Goal: Task Accomplishment & Management: Complete application form

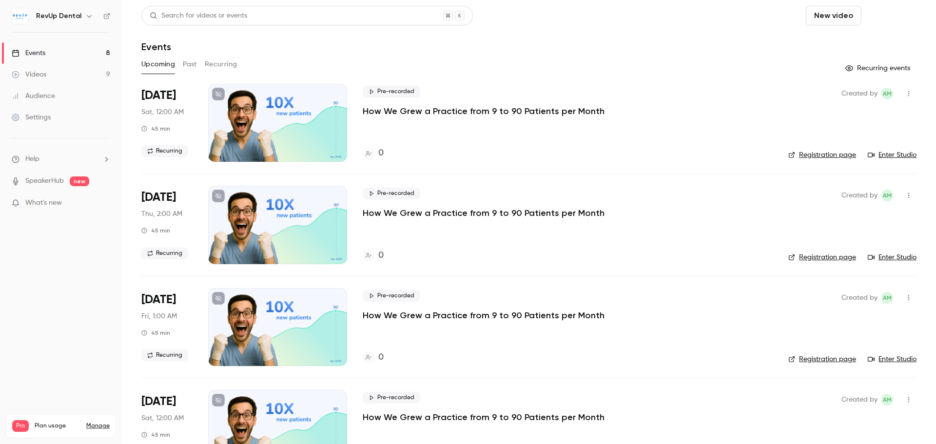
click at [893, 13] on button "Schedule" at bounding box center [890, 16] width 51 height 20
click at [870, 47] on div "One time event" at bounding box center [864, 43] width 74 height 10
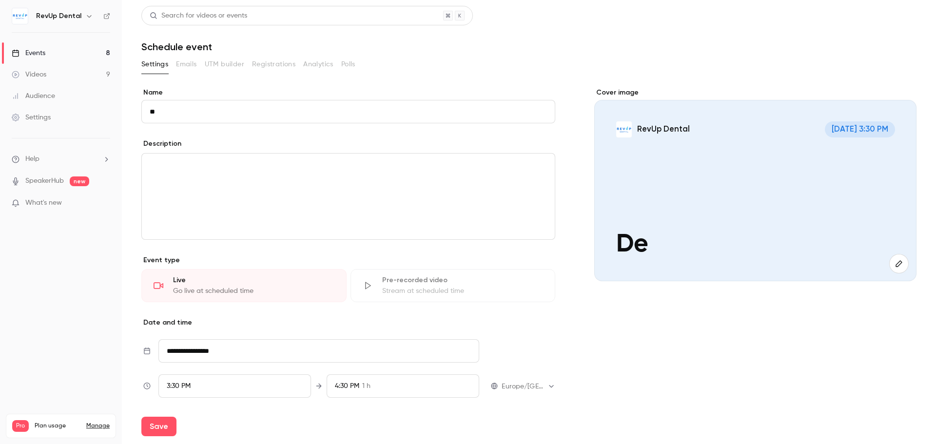
type input "*"
type input "**********"
click at [385, 189] on div "editor" at bounding box center [348, 197] width 413 height 86
click at [624, 334] on div "Cover image RevUp Dental Aug 15, 3:30 PM Test Webinar" at bounding box center [755, 291] width 322 height 407
click at [232, 382] on div "3:30 PM" at bounding box center [234, 385] width 153 height 23
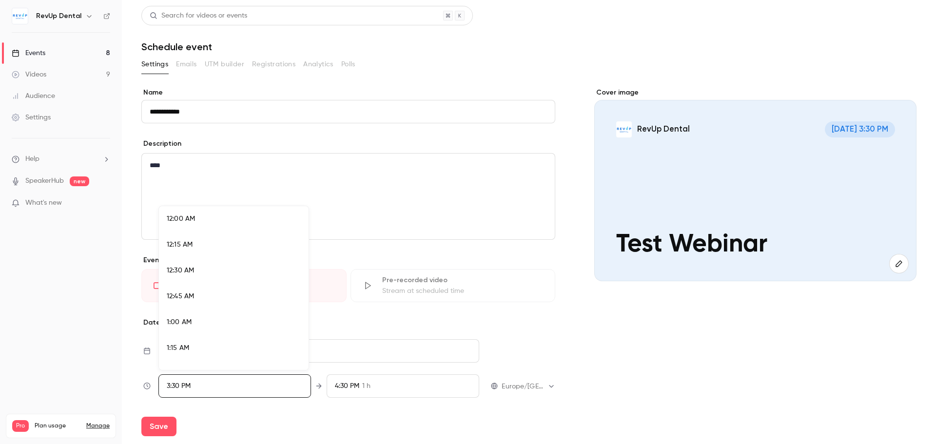
scroll to position [1533, 0]
click at [207, 332] on li "4:00 PM" at bounding box center [234, 340] width 150 height 26
click at [397, 387] on div at bounding box center [468, 222] width 936 height 444
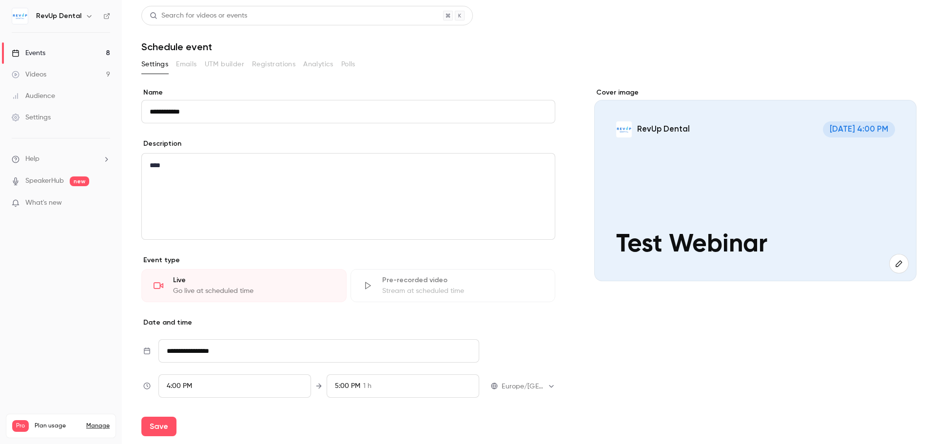
click at [397, 387] on div "5:00 PM 1 h" at bounding box center [403, 385] width 153 height 23
click at [375, 244] on span "15 min" at bounding box center [369, 245] width 20 height 10
click at [616, 361] on div at bounding box center [468, 222] width 936 height 444
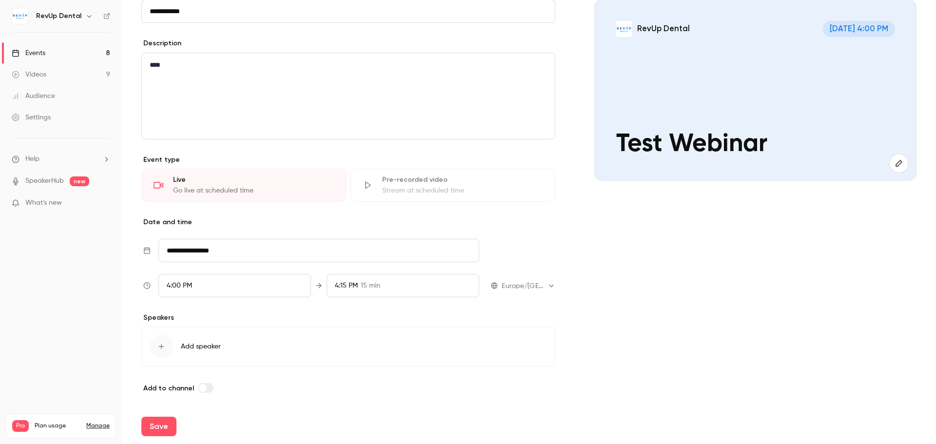
scroll to position [101, 0]
click at [169, 345] on div "button" at bounding box center [161, 345] width 23 height 23
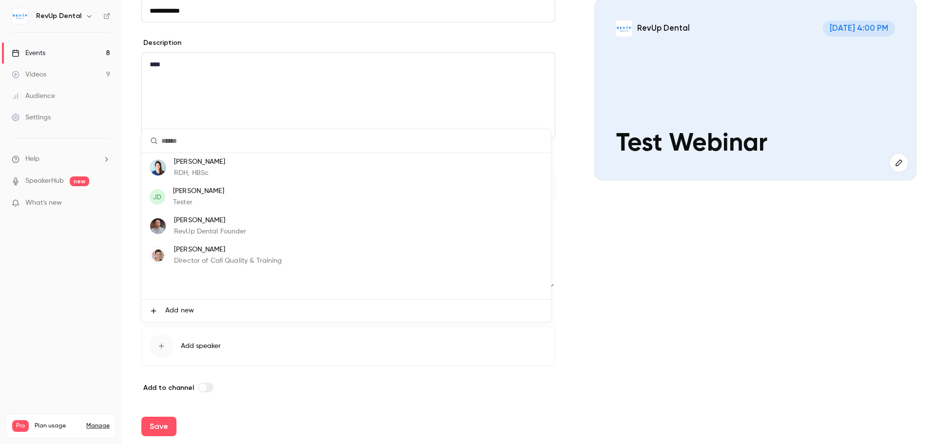
click at [213, 229] on p "RevUp Dental Founder" at bounding box center [210, 232] width 73 height 10
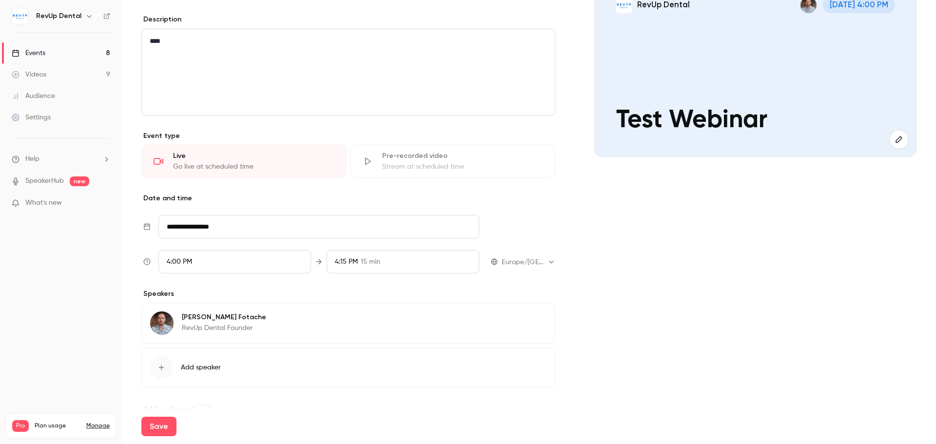
scroll to position [146, 0]
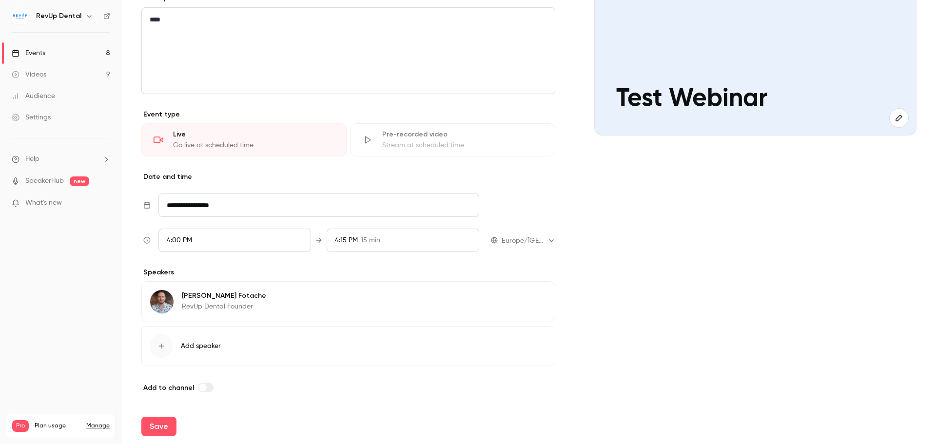
click at [172, 348] on div "button" at bounding box center [161, 345] width 23 height 23
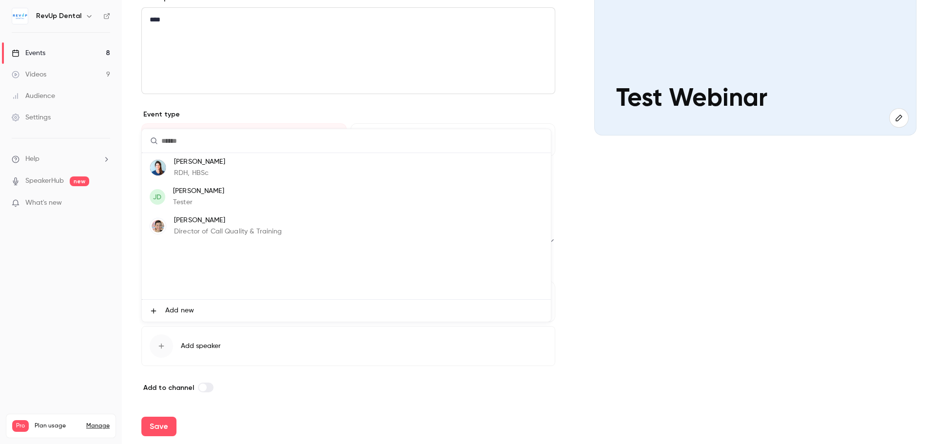
click at [171, 309] on span "Add new" at bounding box center [179, 311] width 29 height 10
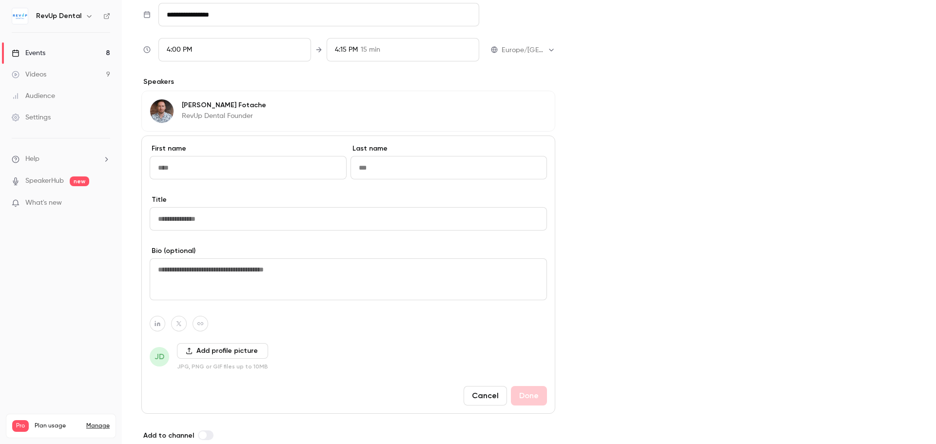
scroll to position [341, 0]
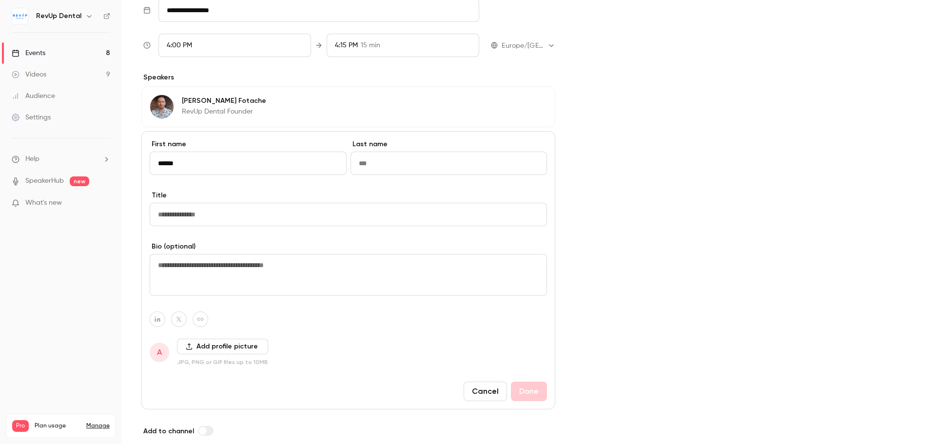
type input "******"
click at [388, 167] on input "Last name" at bounding box center [449, 163] width 197 height 23
type input "**********"
click at [297, 215] on input "Title" at bounding box center [348, 214] width 397 height 23
type input "**********"
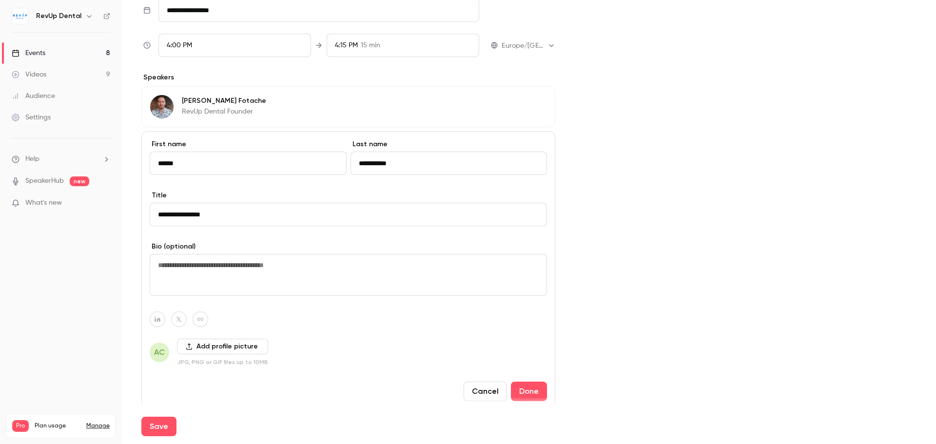
click at [265, 283] on textarea at bounding box center [348, 275] width 397 height 42
click at [203, 352] on button "Add profile picture" at bounding box center [222, 347] width 91 height 16
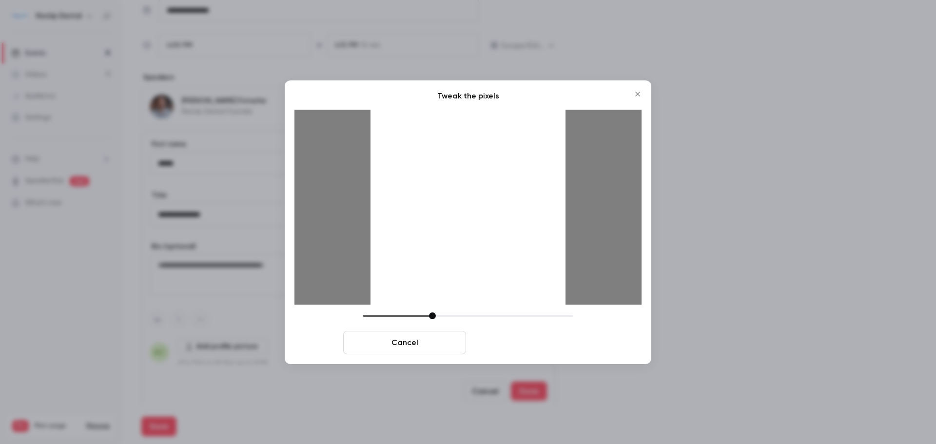
click at [522, 338] on button "Crop and save" at bounding box center [531, 342] width 123 height 23
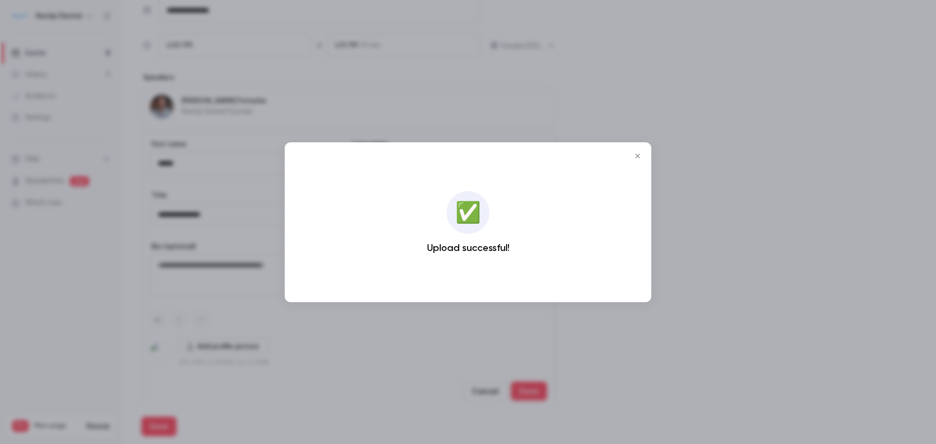
click at [638, 155] on icon "Close" at bounding box center [638, 156] width 12 height 8
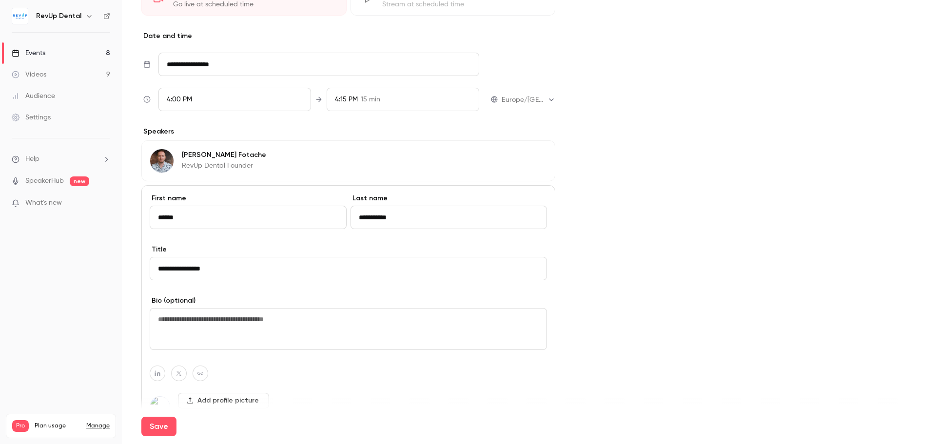
scroll to position [384, 0]
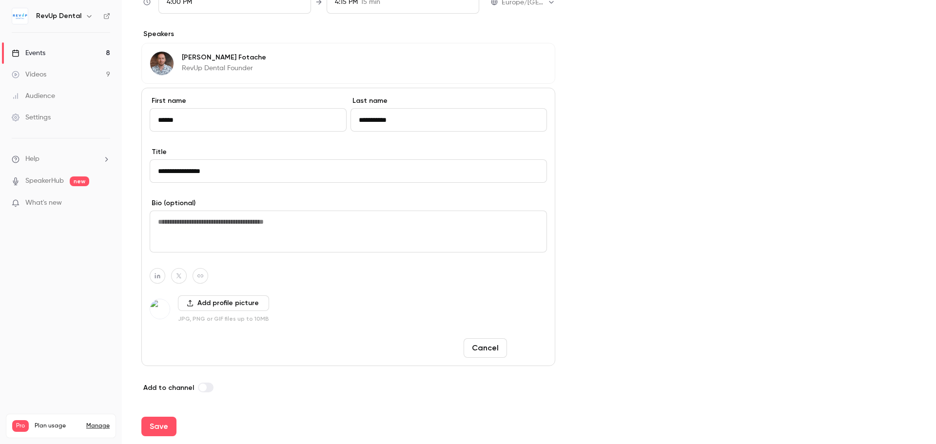
click at [535, 346] on button "Done" at bounding box center [529, 348] width 36 height 20
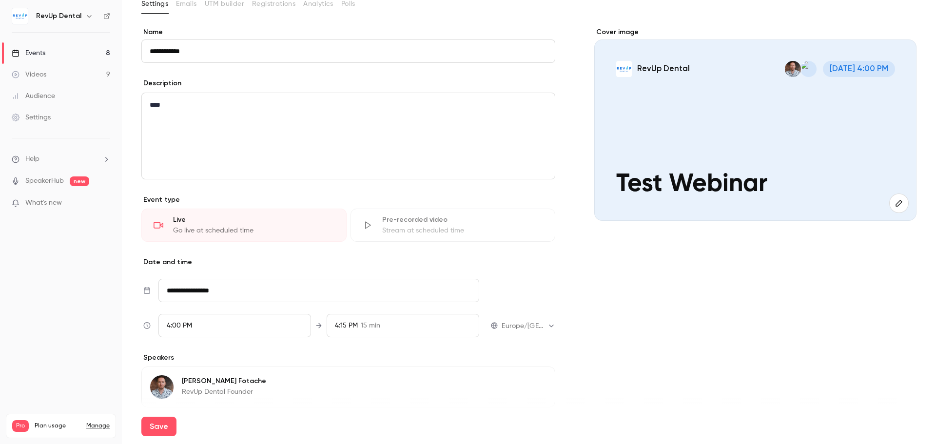
scroll to position [191, 0]
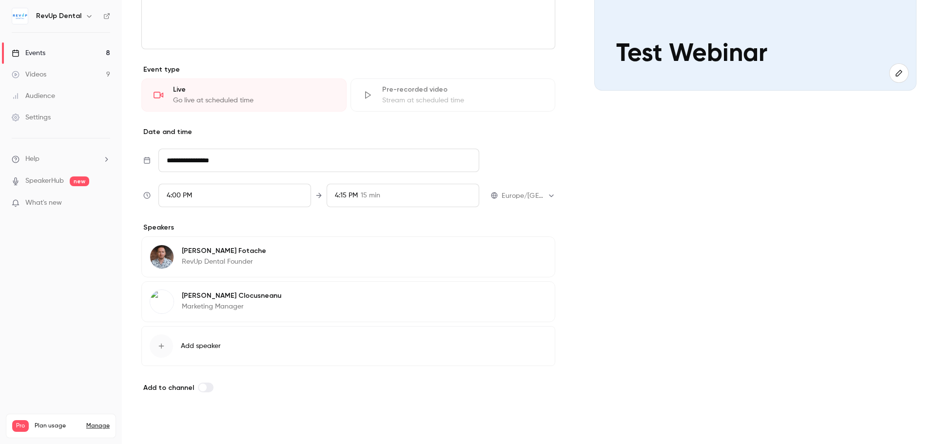
click at [165, 425] on button "Save" at bounding box center [158, 427] width 35 height 20
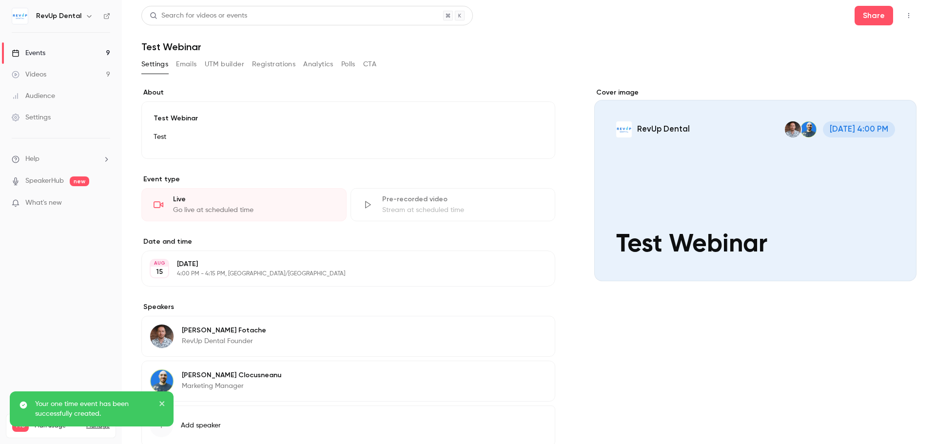
click at [187, 65] on button "Emails" at bounding box center [186, 65] width 20 height 16
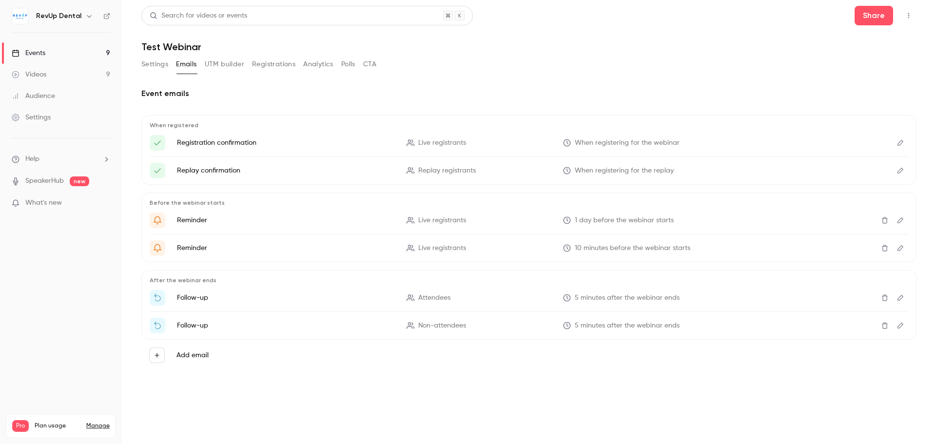
click at [297, 63] on div "Settings Emails UTM builder Registrations Analytics Polls CTA" at bounding box center [258, 65] width 235 height 16
click at [280, 60] on button "Registrations" at bounding box center [273, 65] width 43 height 16
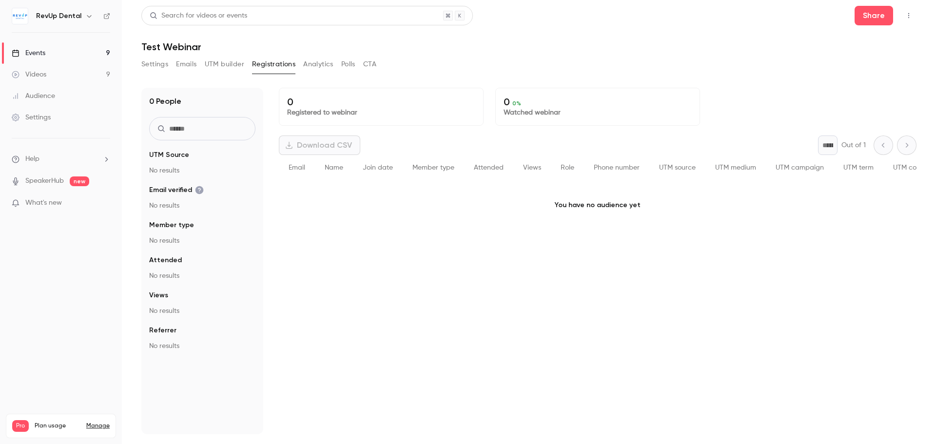
click at [325, 64] on button "Analytics" at bounding box center [318, 65] width 30 height 16
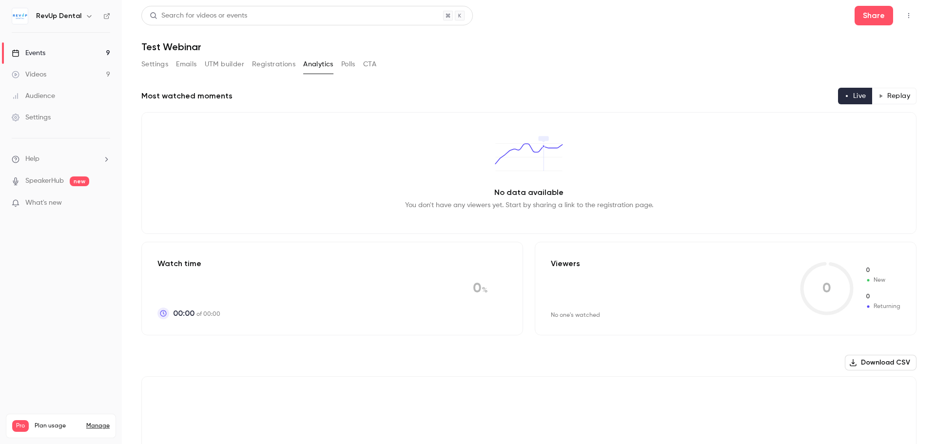
click at [353, 64] on button "Polls" at bounding box center [348, 65] width 14 height 16
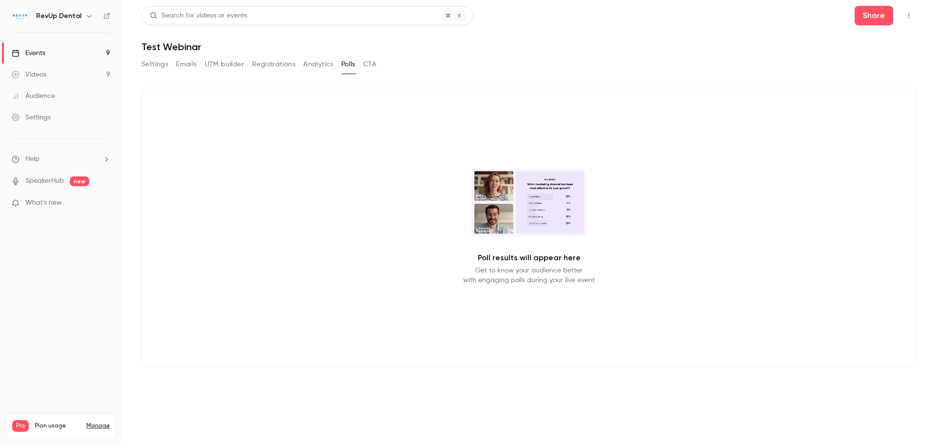
click at [373, 65] on button "CTA" at bounding box center [369, 65] width 13 height 16
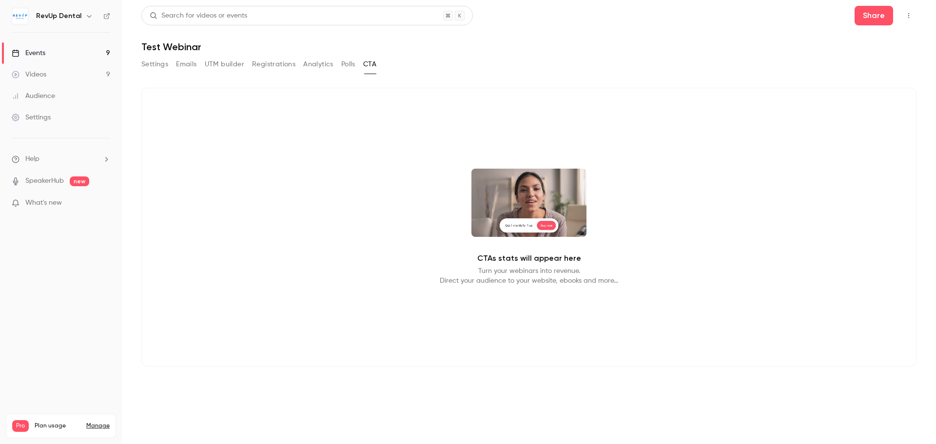
drag, startPoint x: 338, startPoint y: 63, endPoint x: 344, endPoint y: 65, distance: 6.0
click at [339, 63] on div "Settings Emails UTM builder Registrations Analytics Polls CTA" at bounding box center [258, 65] width 235 height 16
click at [352, 67] on button "Polls" at bounding box center [348, 65] width 14 height 16
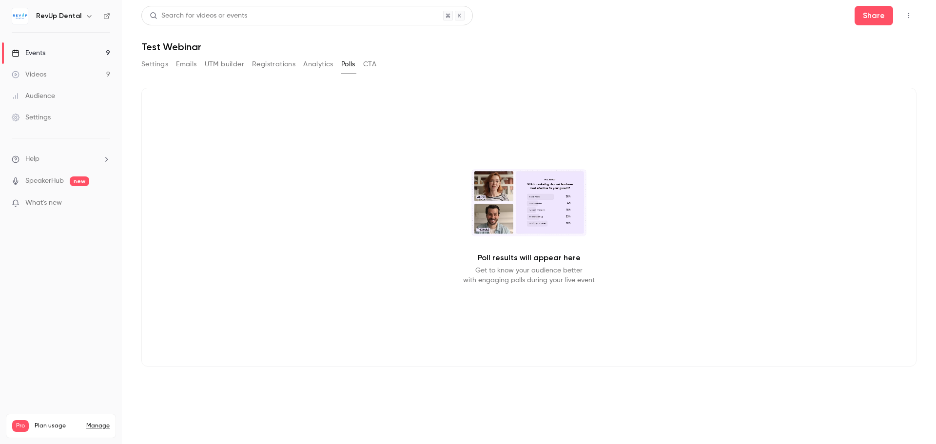
click at [159, 68] on button "Settings" at bounding box center [154, 65] width 27 height 16
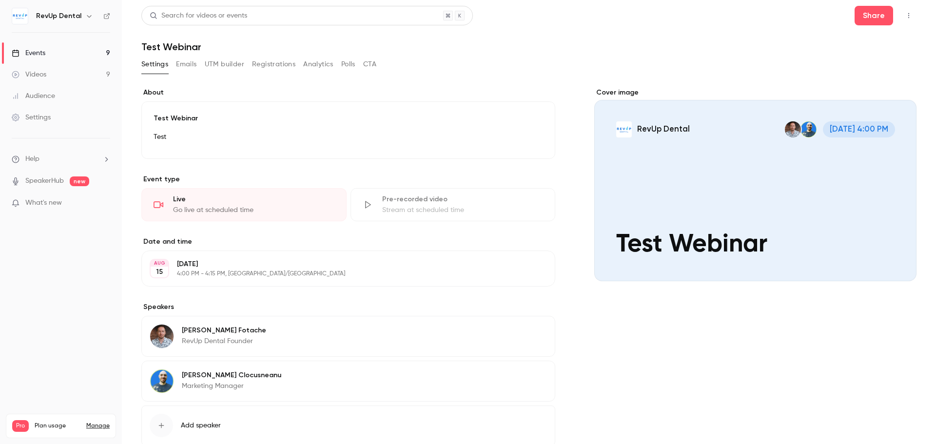
click at [51, 50] on link "Events 9" at bounding box center [61, 52] width 122 height 21
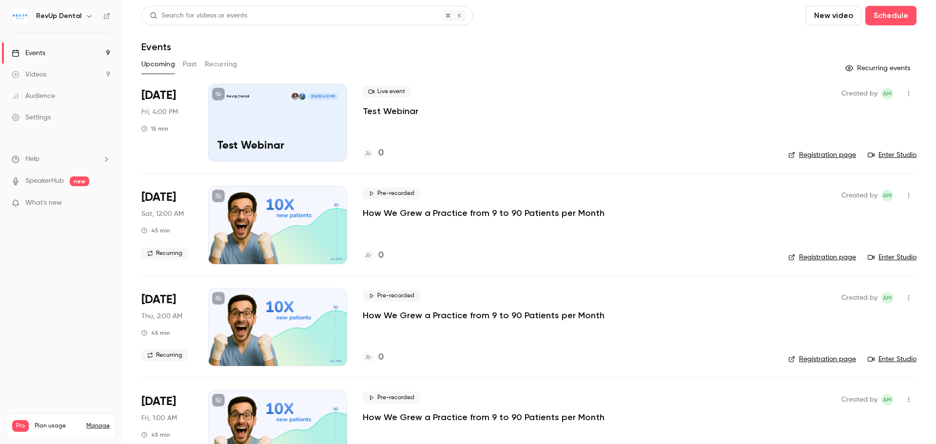
click at [905, 92] on icon "button" at bounding box center [909, 93] width 8 height 7
click at [701, 94] on div at bounding box center [468, 222] width 936 height 444
click at [801, 158] on link "Registration page" at bounding box center [822, 155] width 68 height 10
click at [883, 154] on link "Enter Studio" at bounding box center [892, 155] width 49 height 10
click at [882, 156] on link "Enter Studio" at bounding box center [892, 155] width 49 height 10
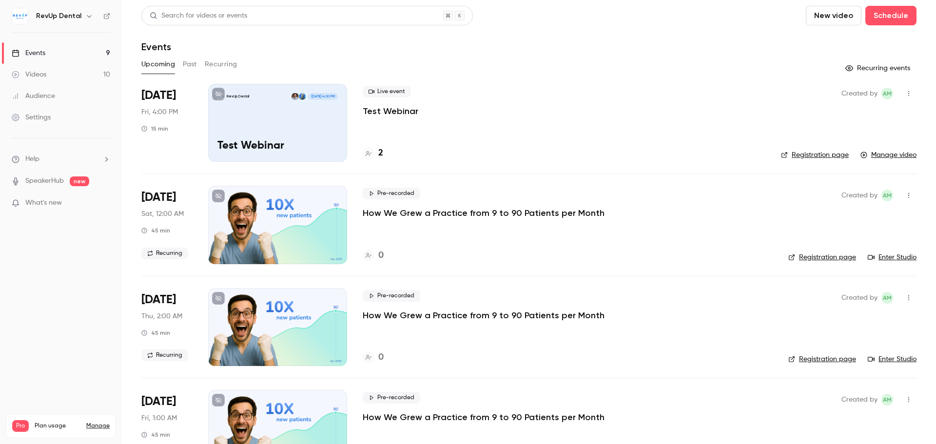
click at [901, 89] on button "button" at bounding box center [909, 94] width 16 height 16
click at [720, 86] on div at bounding box center [468, 222] width 936 height 444
click at [194, 63] on button "Past" at bounding box center [190, 65] width 14 height 16
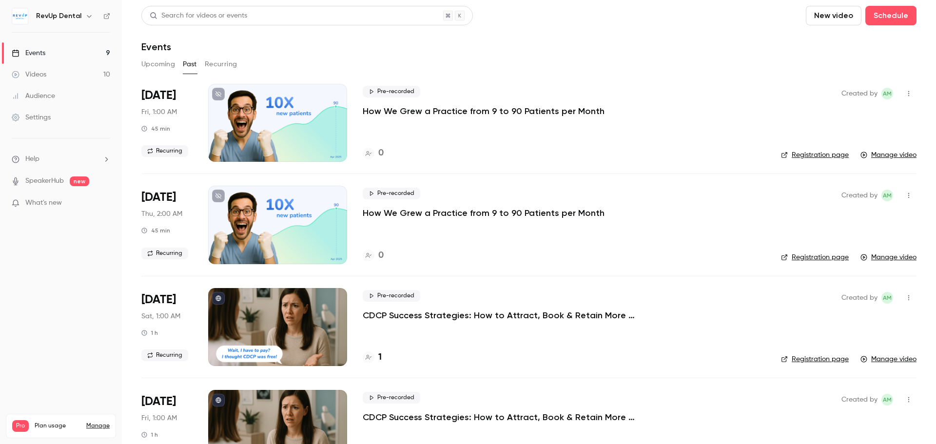
click at [159, 65] on button "Upcoming" at bounding box center [158, 65] width 34 height 16
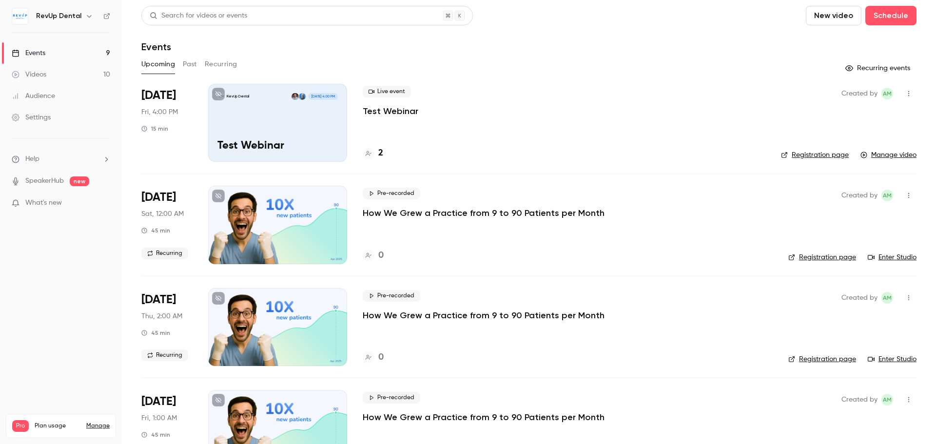
click at [876, 153] on link "Manage video" at bounding box center [889, 155] width 56 height 10
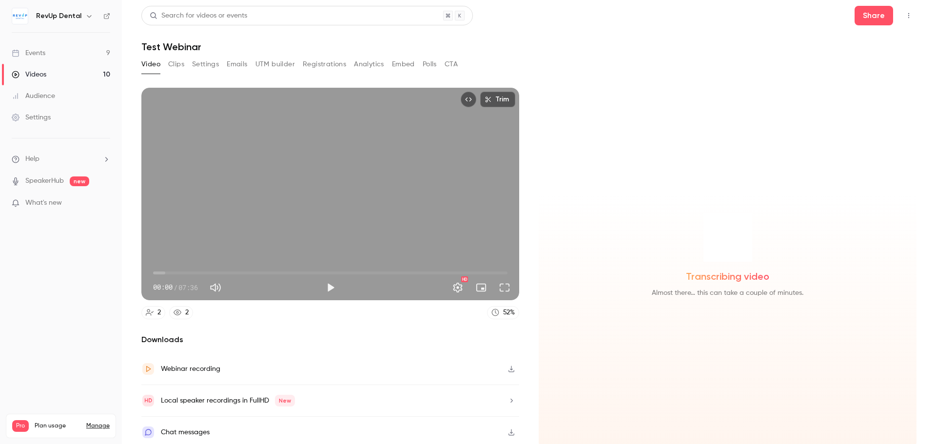
scroll to position [2, 0]
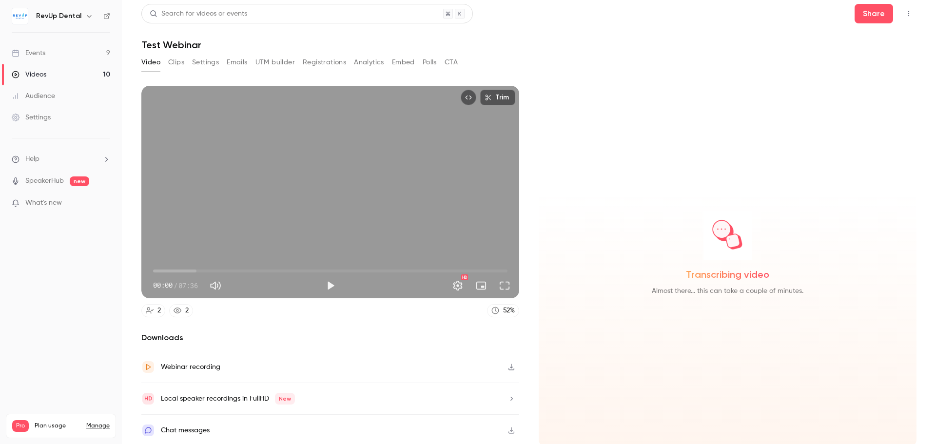
click at [508, 396] on icon "button" at bounding box center [512, 398] width 8 height 7
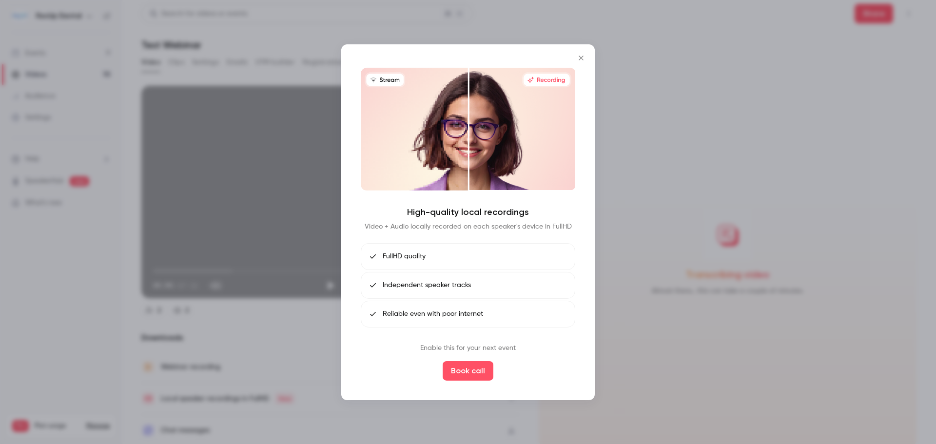
click at [580, 57] on icon "Close" at bounding box center [581, 58] width 4 height 4
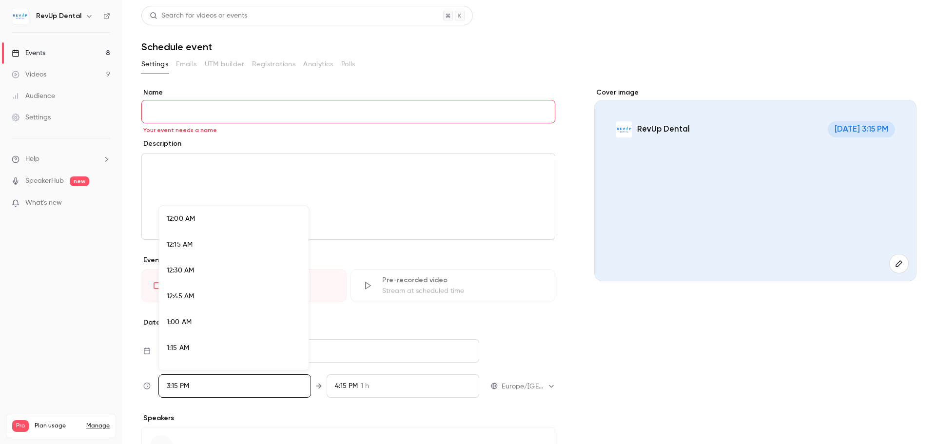
click at [52, 51] on div at bounding box center [468, 222] width 936 height 444
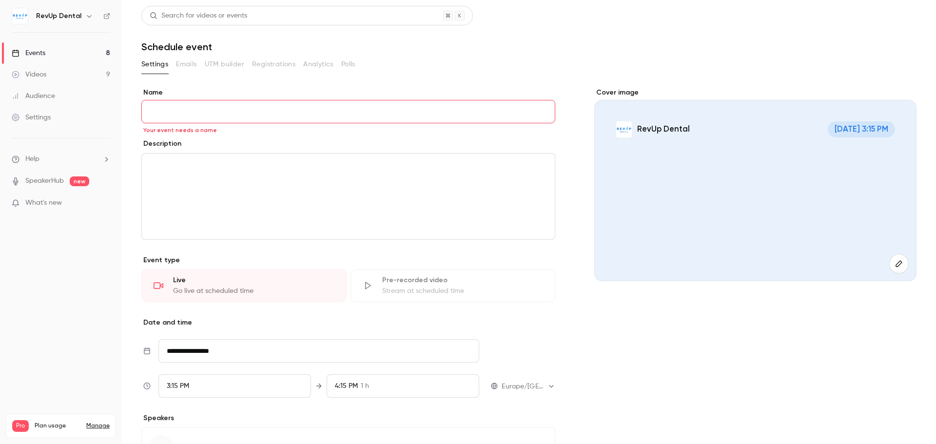
click at [36, 50] on div "Events" at bounding box center [29, 53] width 34 height 10
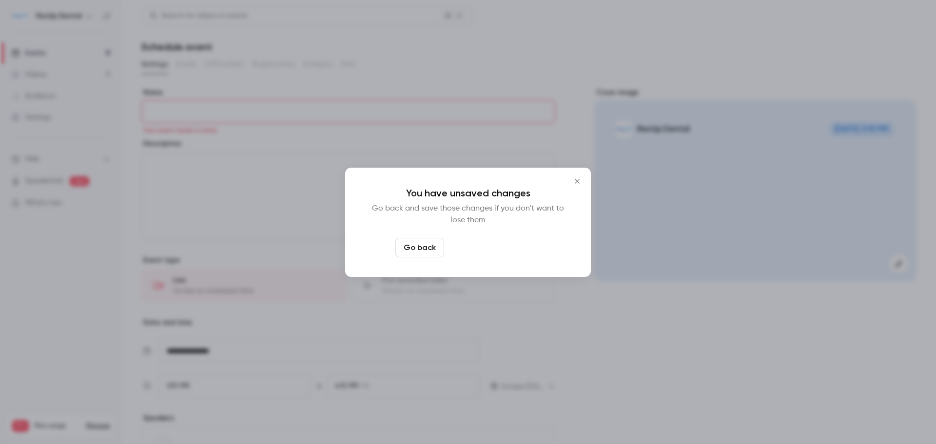
click at [476, 248] on button "Leave page anyway" at bounding box center [494, 248] width 93 height 20
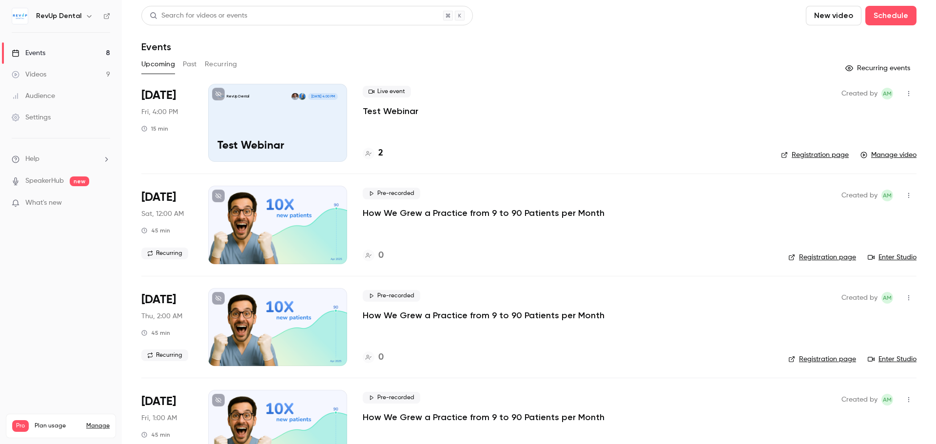
click at [193, 61] on button "Past" at bounding box center [190, 65] width 14 height 16
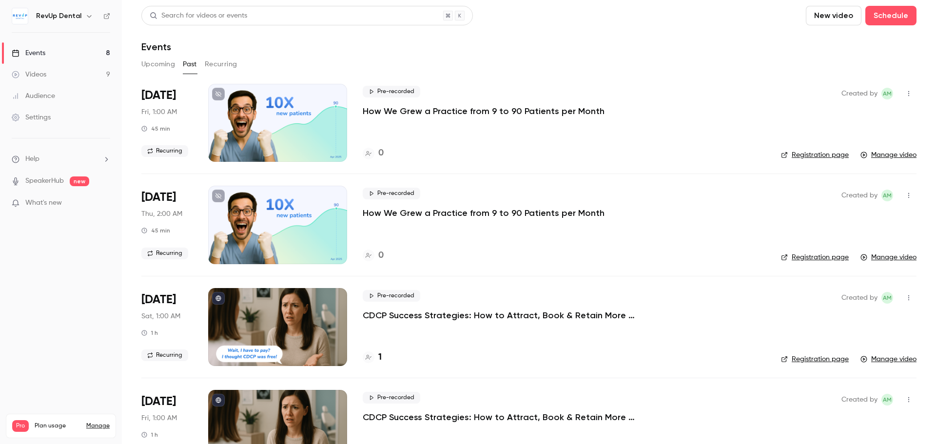
click at [160, 67] on button "Upcoming" at bounding box center [158, 65] width 34 height 16
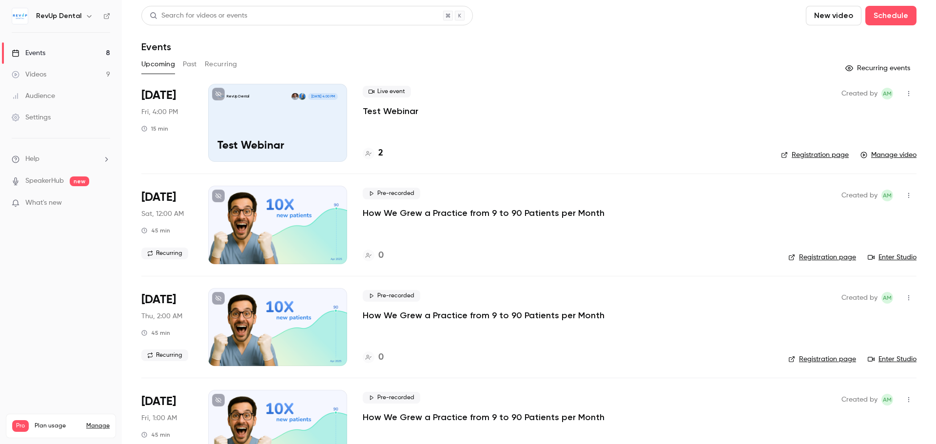
click at [816, 157] on link "Registration page" at bounding box center [815, 155] width 68 height 10
click at [902, 87] on button "button" at bounding box center [909, 94] width 16 height 16
click at [530, 84] on div at bounding box center [468, 222] width 936 height 444
